Goal: Information Seeking & Learning: Learn about a topic

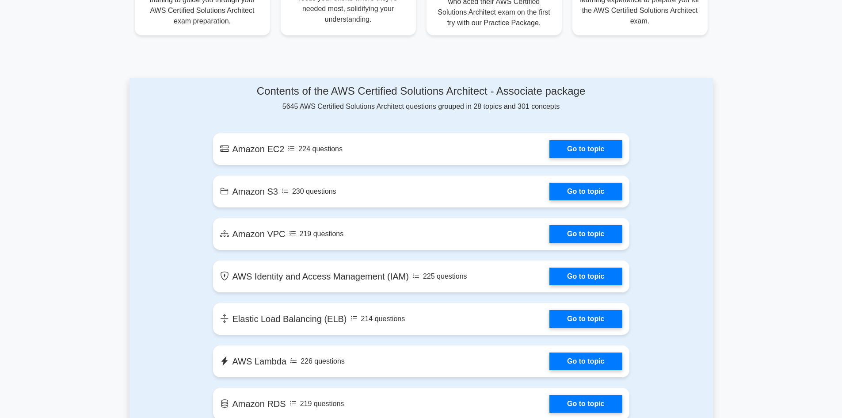
scroll to position [398, 0]
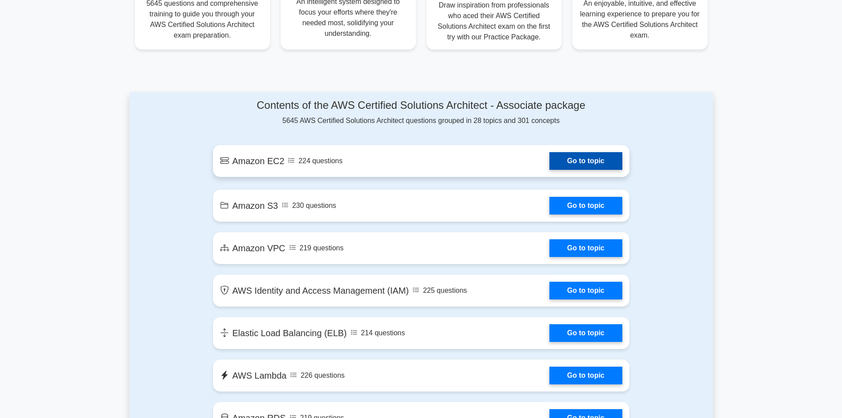
click at [549, 163] on link "Go to topic" at bounding box center [585, 161] width 72 height 18
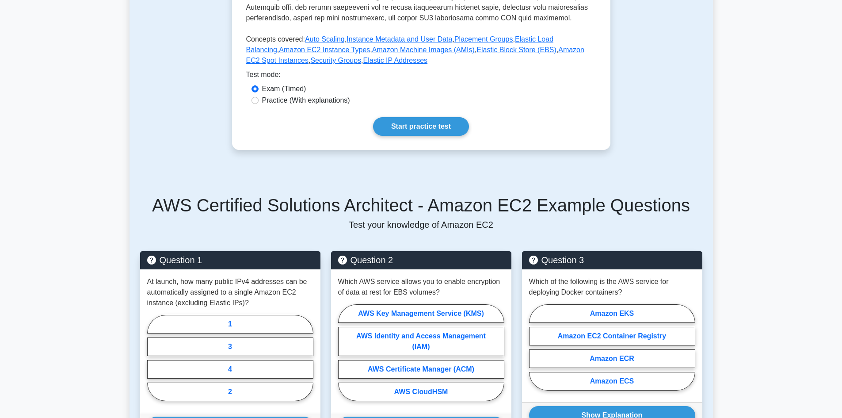
scroll to position [442, 0]
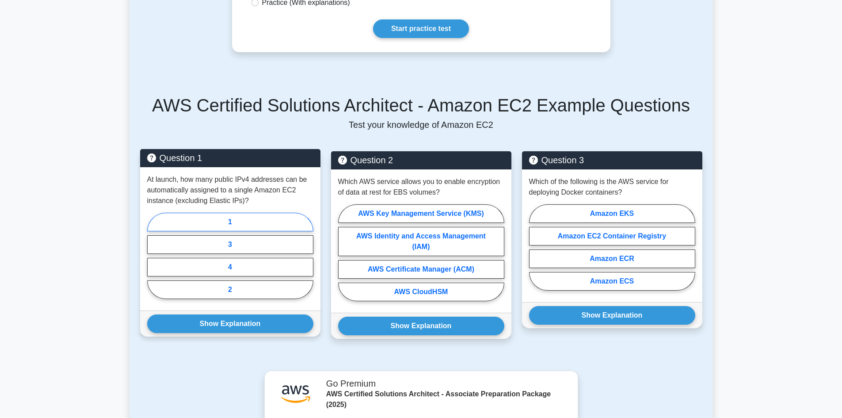
click at [213, 220] on label "1" at bounding box center [230, 222] width 166 height 19
click at [153, 255] on input "1" at bounding box center [150, 258] width 6 height 6
radio input "true"
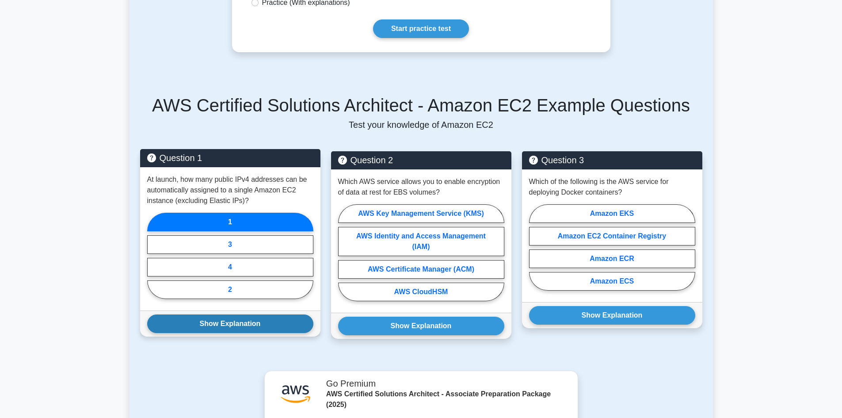
click at [234, 322] on button "Show Explanation" at bounding box center [230, 323] width 166 height 19
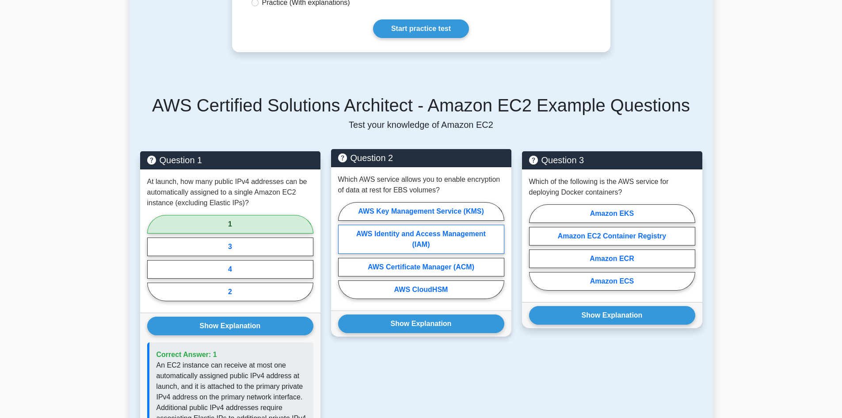
click at [386, 236] on label "AWS Identity and Access Management (IAM)" at bounding box center [421, 238] width 166 height 29
click at [344, 250] on input "AWS Identity and Access Management (IAM)" at bounding box center [341, 253] width 6 height 6
radio input "true"
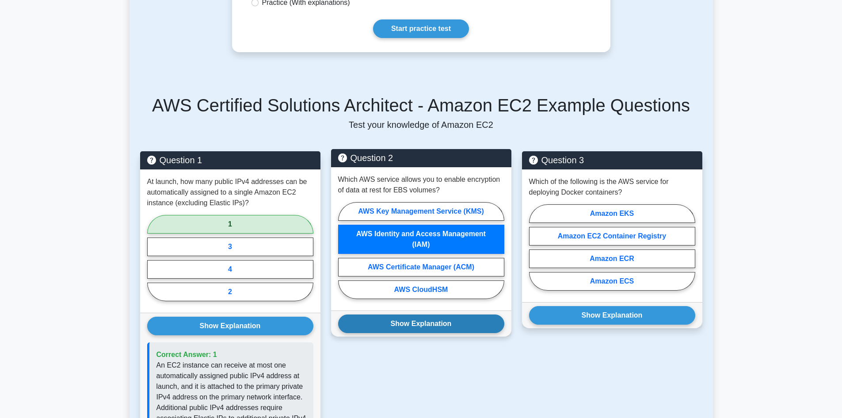
click at [418, 327] on button "Show Explanation" at bounding box center [421, 323] width 166 height 19
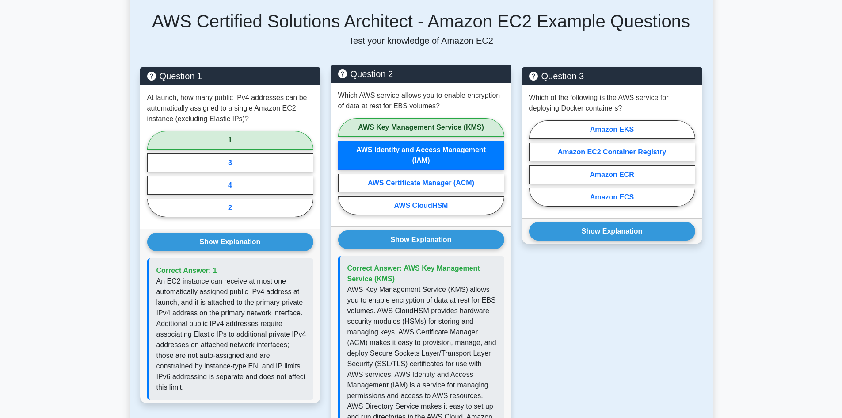
scroll to position [530, 0]
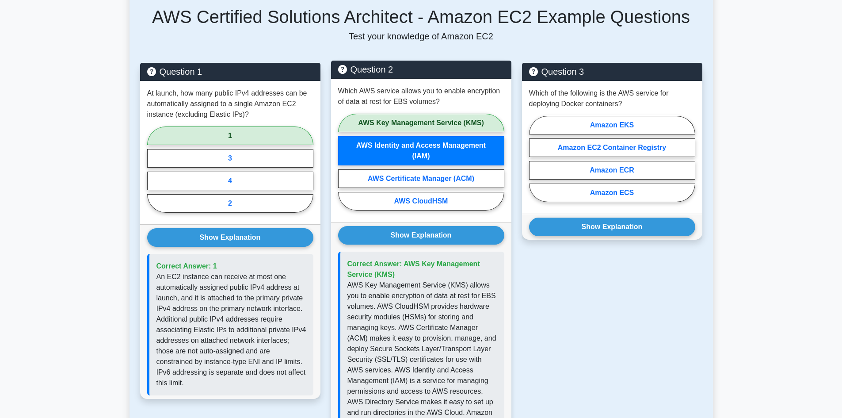
click at [423, 120] on label "AWS Key Management Service (KMS)" at bounding box center [421, 123] width 166 height 19
click at [344, 162] on input "AWS Key Management Service (KMS)" at bounding box center [341, 165] width 6 height 6
radio input "true"
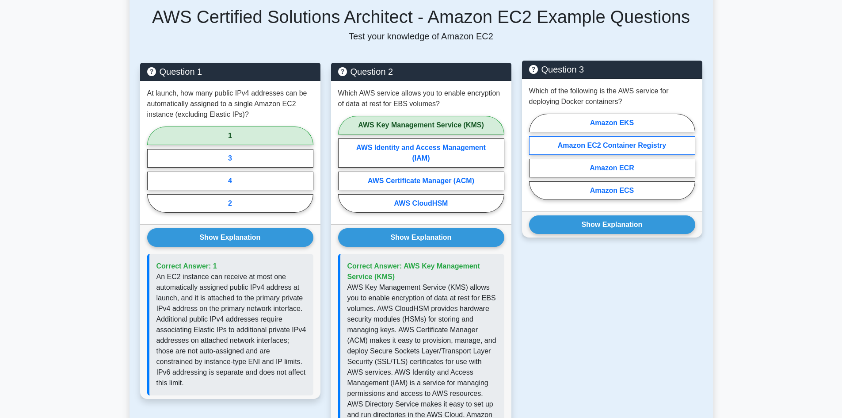
click at [632, 146] on label "Amazon EC2 Container Registry" at bounding box center [612, 145] width 166 height 19
click at [535, 156] on input "Amazon EC2 Container Registry" at bounding box center [532, 159] width 6 height 6
radio input "true"
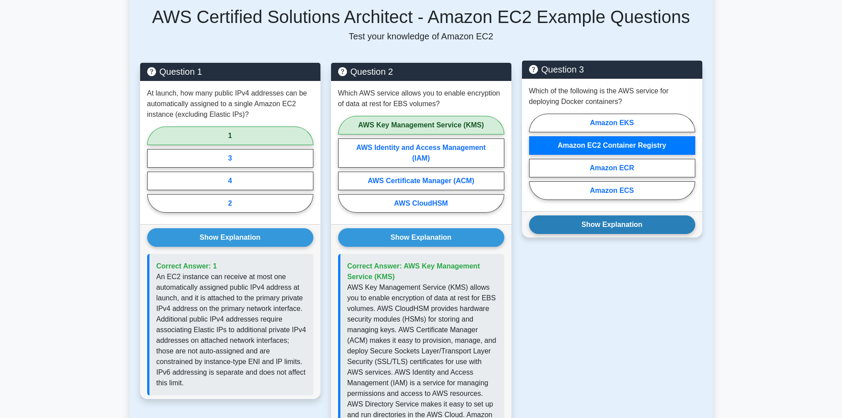
click at [610, 227] on button "Show Explanation" at bounding box center [612, 224] width 166 height 19
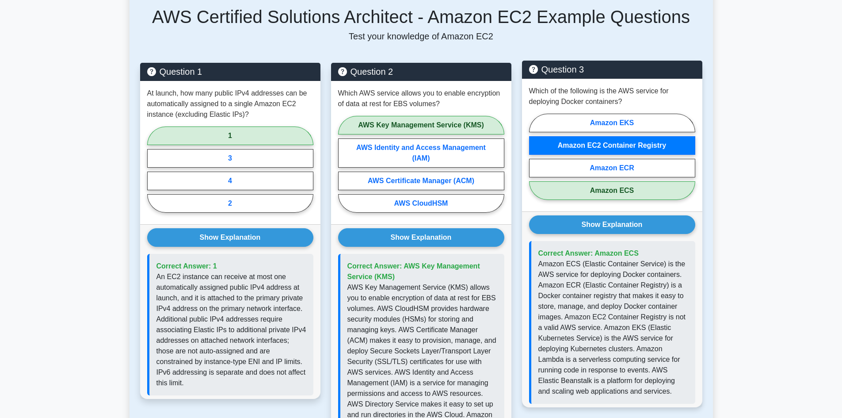
click at [624, 186] on label "Amazon ECS" at bounding box center [612, 190] width 166 height 19
click at [535, 162] on input "Amazon ECS" at bounding box center [532, 159] width 6 height 6
radio input "true"
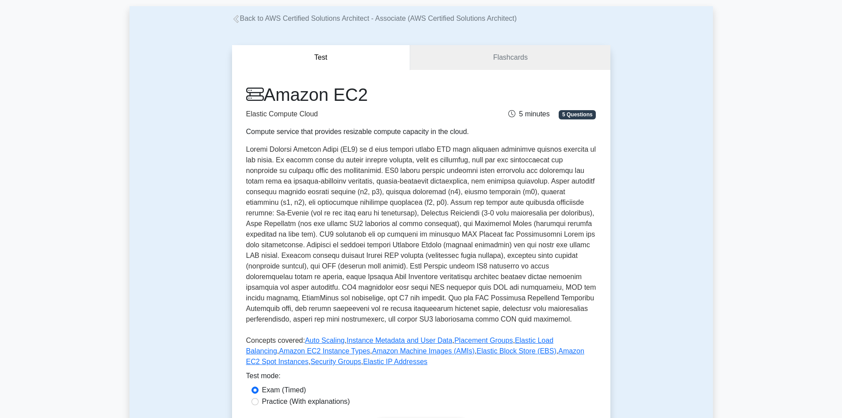
scroll to position [0, 0]
